Goal: Task Accomplishment & Management: Complete application form

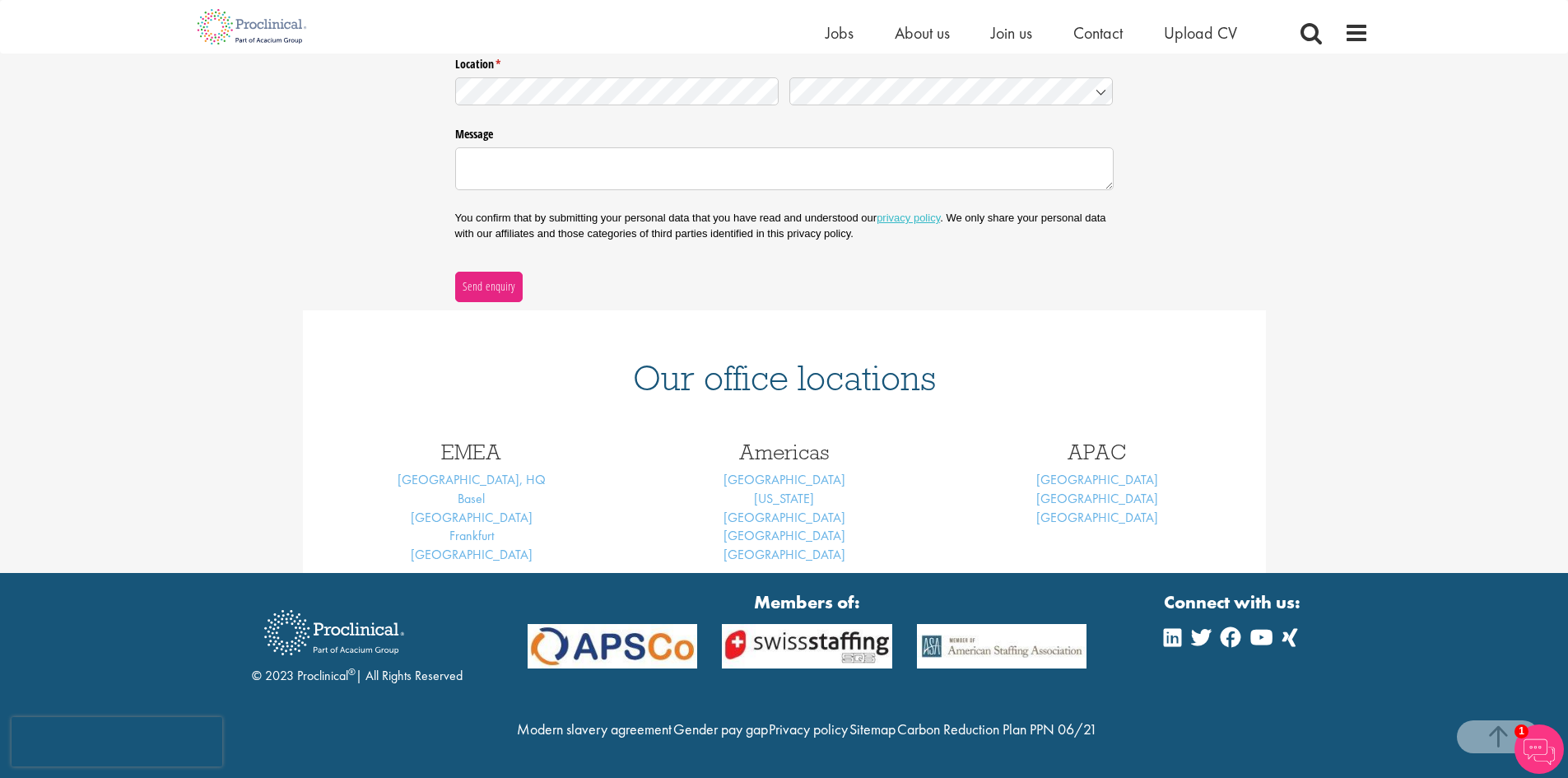
scroll to position [461, 0]
click at [1183, 39] on span "Upload CV" at bounding box center [1200, 33] width 73 height 21
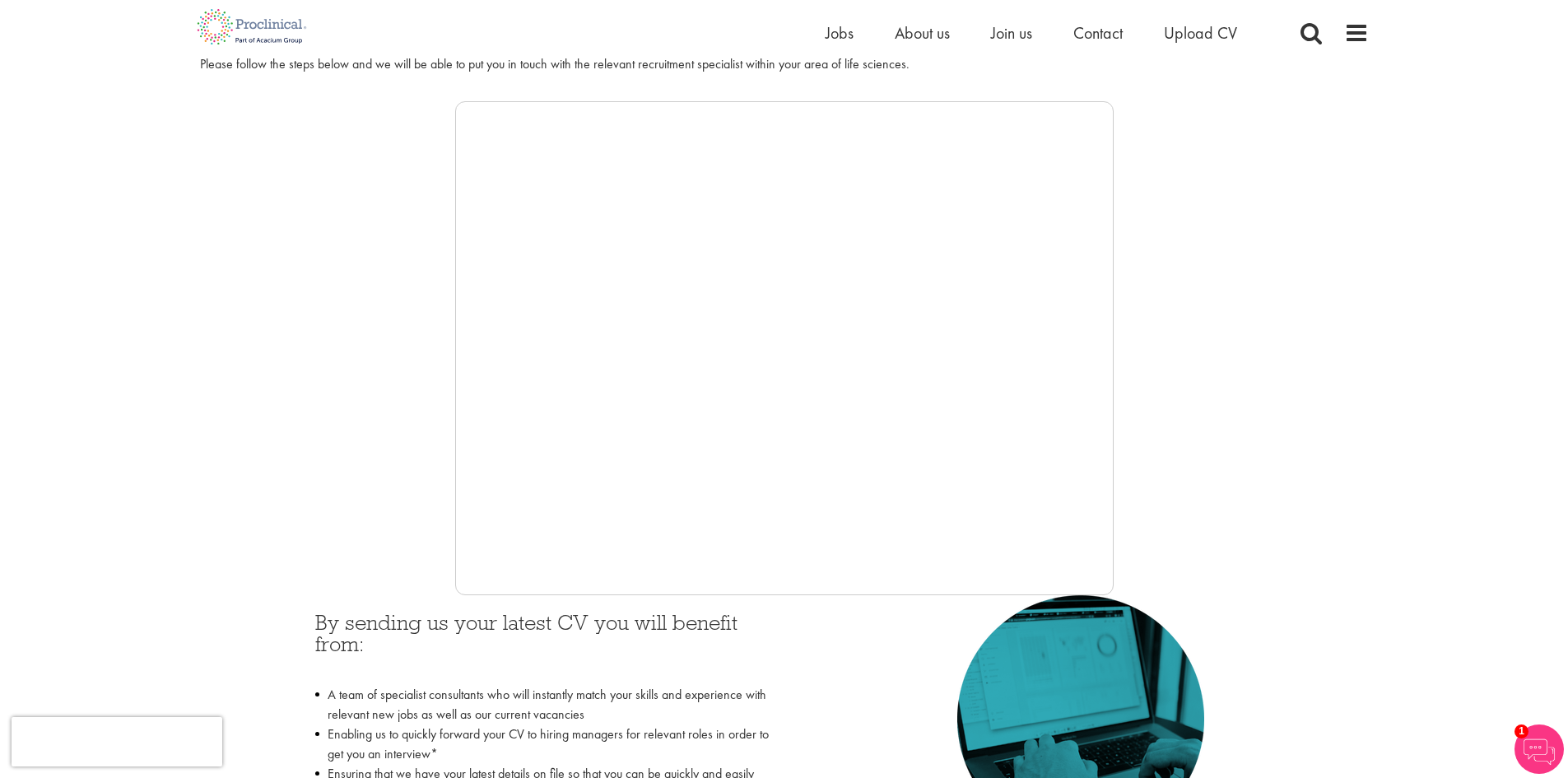
scroll to position [247, 0]
